Goal: Task Accomplishment & Management: Use online tool/utility

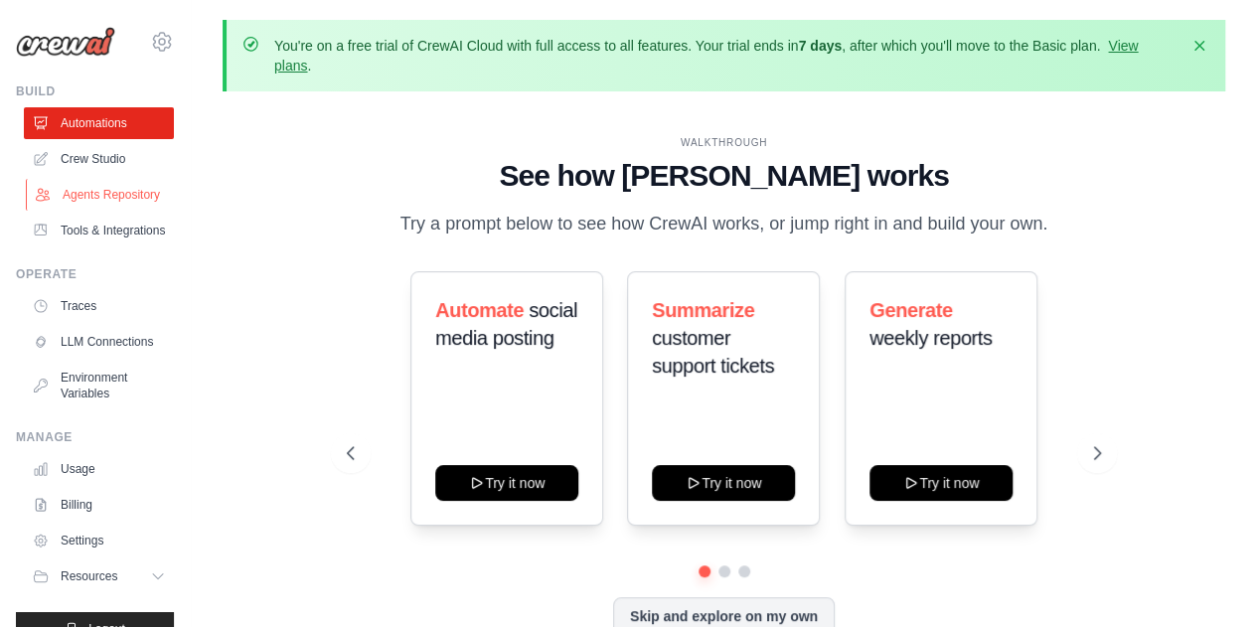
click at [134, 190] on link "Agents Repository" at bounding box center [101, 195] width 150 height 32
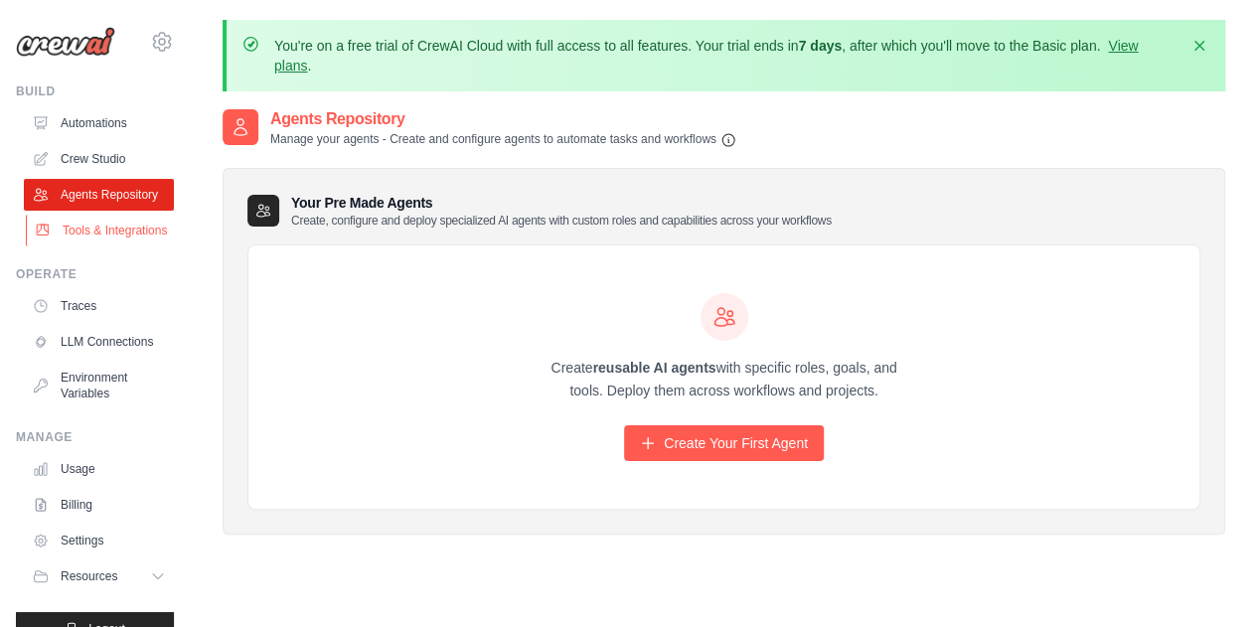
click at [94, 246] on link "Tools & Integrations" at bounding box center [101, 231] width 150 height 32
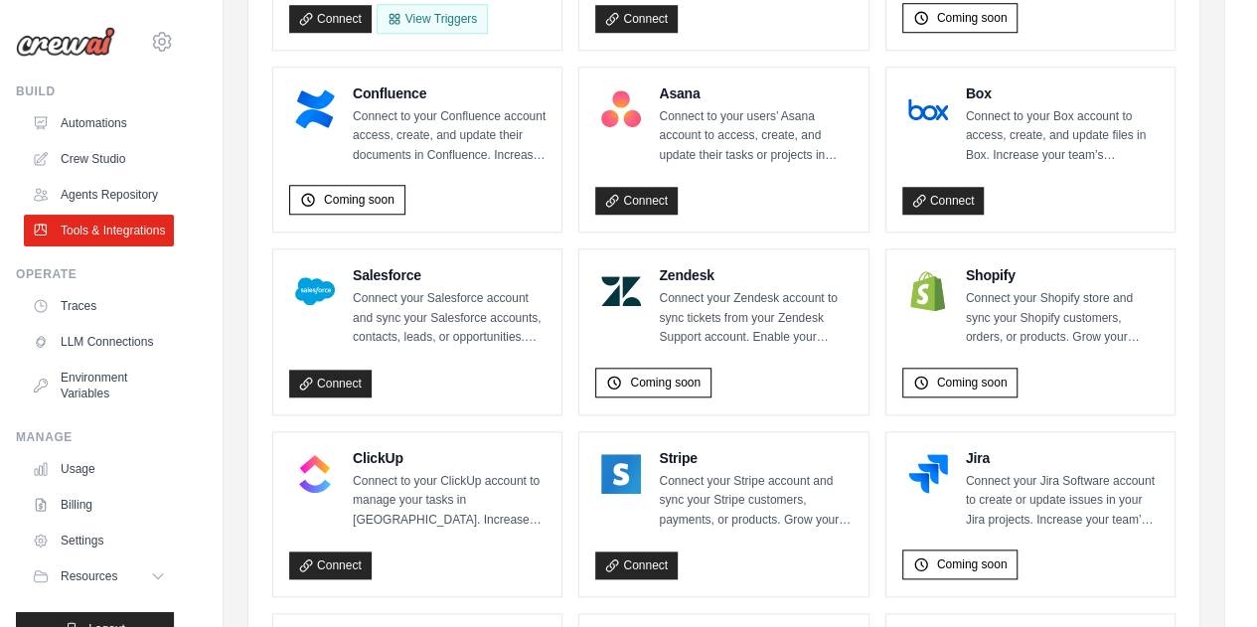
scroll to position [966, 0]
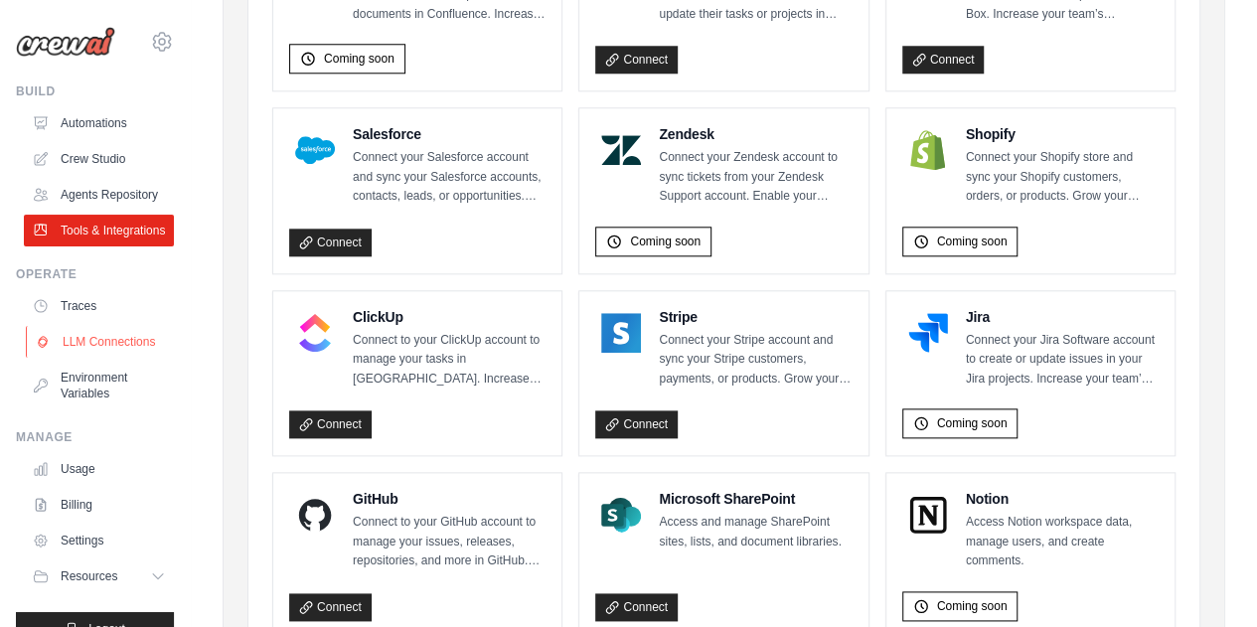
click at [101, 358] on link "LLM Connections" at bounding box center [101, 342] width 150 height 32
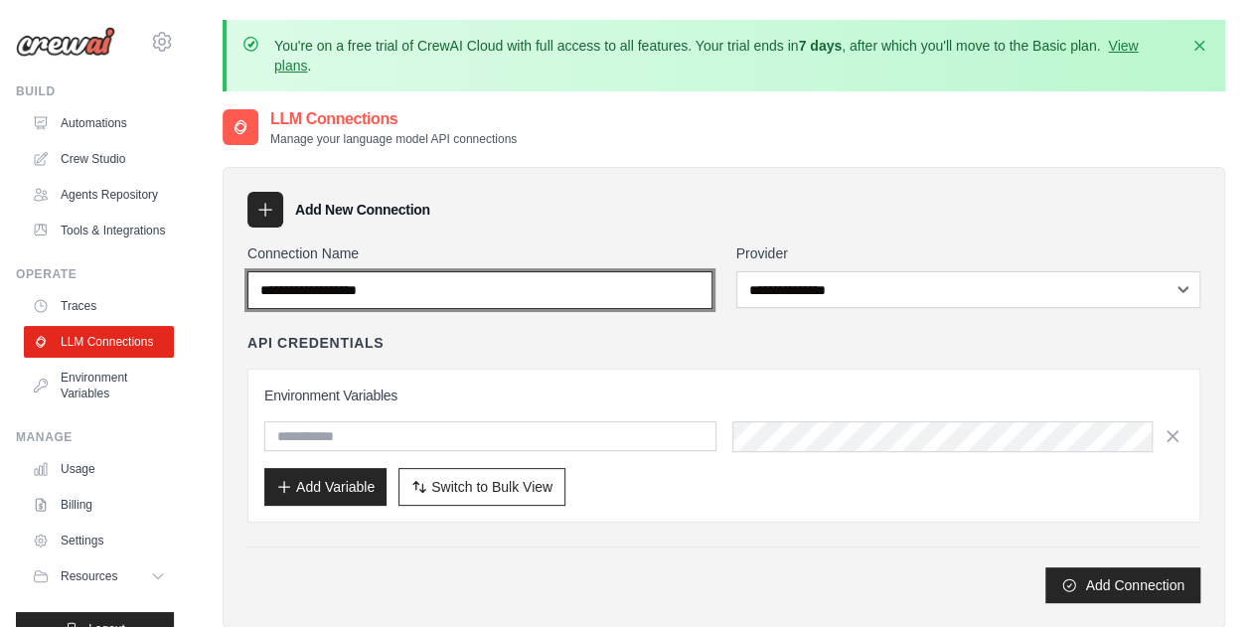
click at [486, 295] on input "Connection Name" at bounding box center [479, 290] width 465 height 38
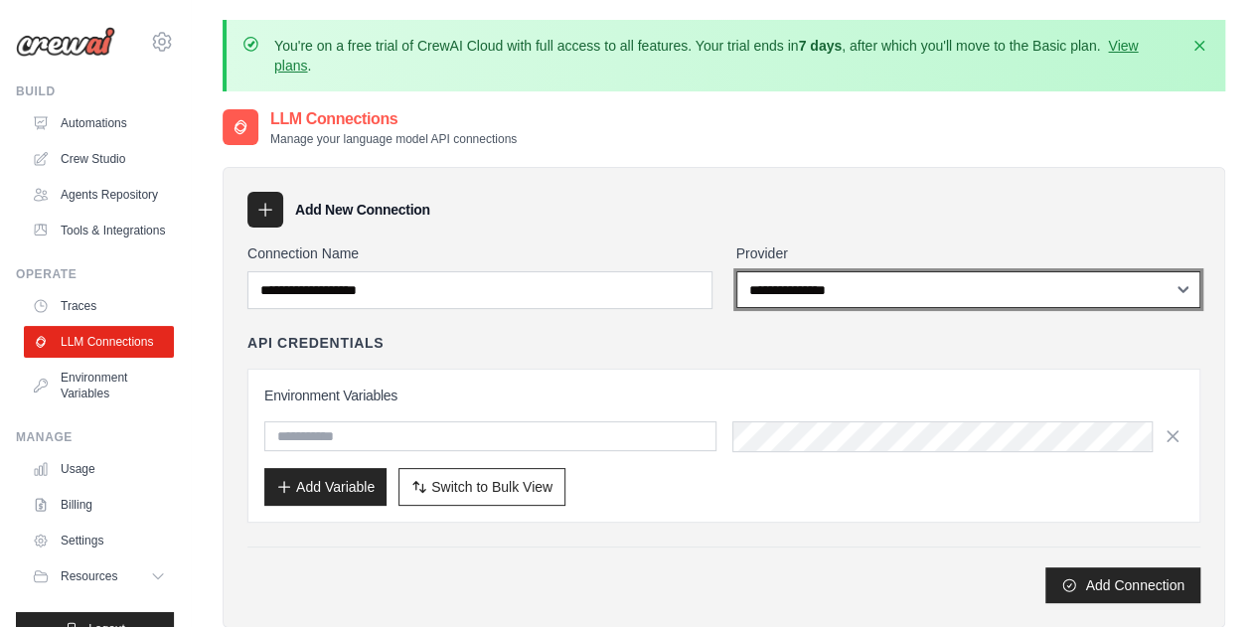
click at [833, 276] on select "**********" at bounding box center [968, 289] width 465 height 37
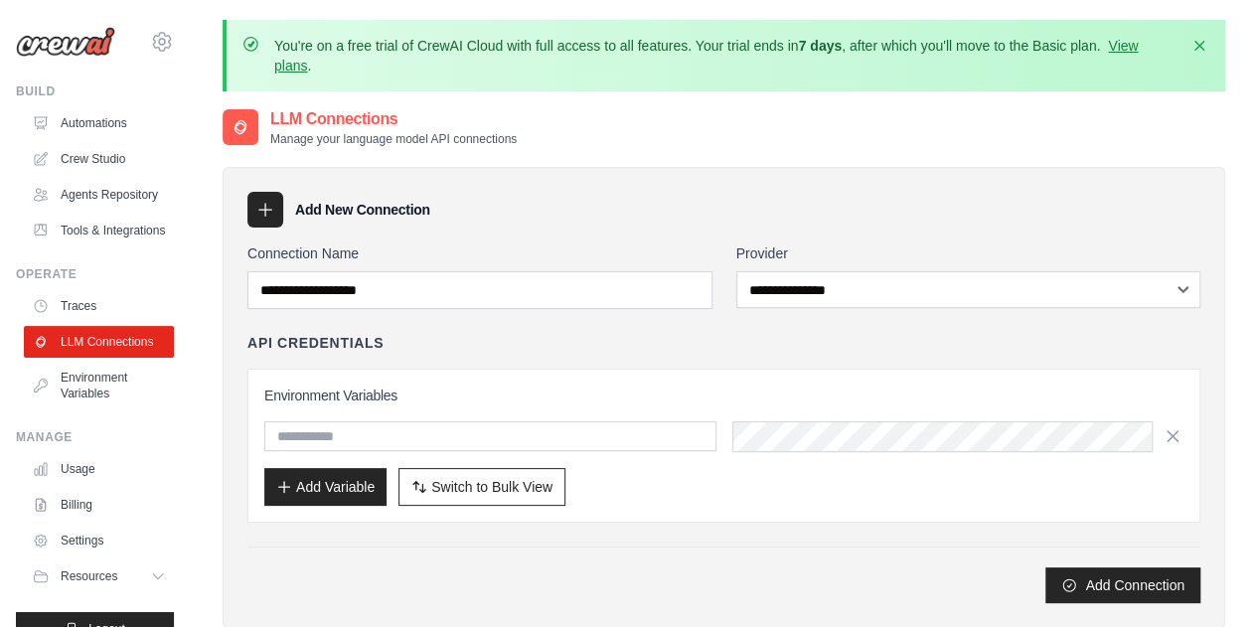
click at [392, 349] on div "API Credentials" at bounding box center [723, 343] width 953 height 20
